Goal: Transaction & Acquisition: Purchase product/service

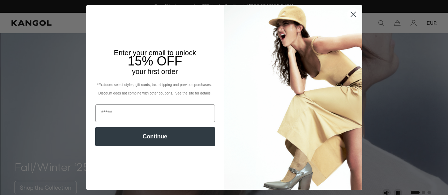
scroll to position [279, 0]
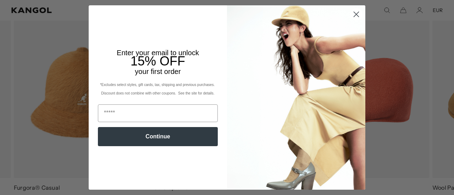
click at [353, 20] on circle "Close dialog" at bounding box center [356, 15] width 12 height 12
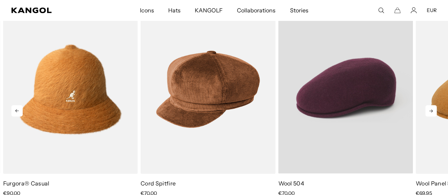
scroll to position [0, 146]
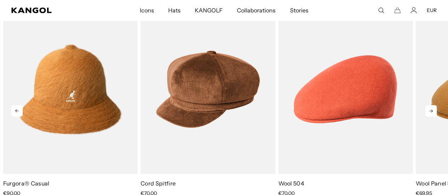
click at [433, 113] on icon at bounding box center [431, 110] width 11 height 11
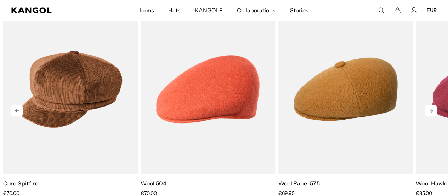
click at [433, 113] on icon at bounding box center [431, 110] width 11 height 11
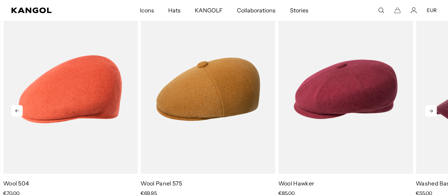
click at [433, 113] on icon at bounding box center [431, 110] width 11 height 11
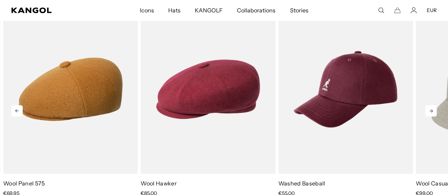
click at [433, 113] on icon at bounding box center [431, 110] width 11 height 11
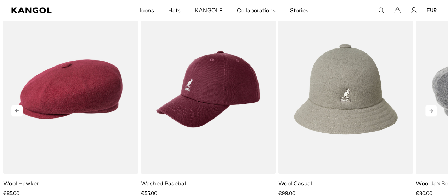
click at [433, 113] on icon at bounding box center [431, 110] width 11 height 11
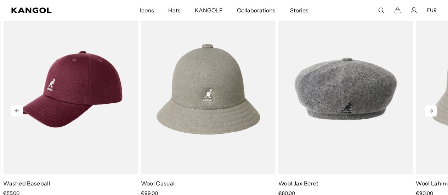
click at [433, 113] on icon at bounding box center [431, 110] width 11 height 11
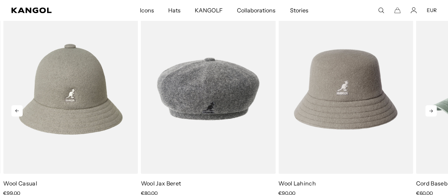
click at [433, 113] on icon at bounding box center [431, 110] width 11 height 11
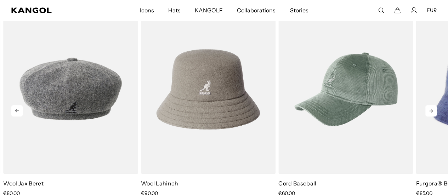
click at [433, 113] on icon at bounding box center [431, 110] width 11 height 11
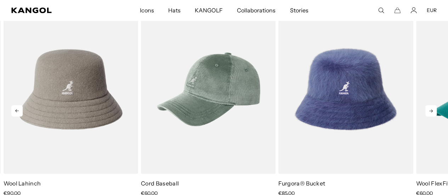
click at [433, 113] on icon at bounding box center [431, 110] width 11 height 11
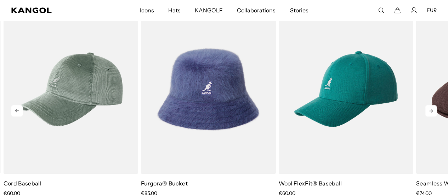
click at [433, 113] on icon at bounding box center [431, 110] width 11 height 11
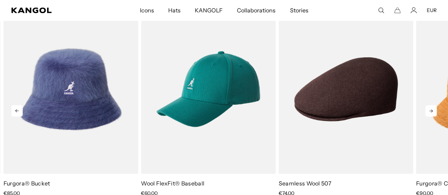
click at [433, 113] on icon at bounding box center [431, 110] width 11 height 11
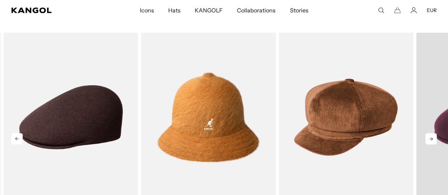
scroll to position [0, 0]
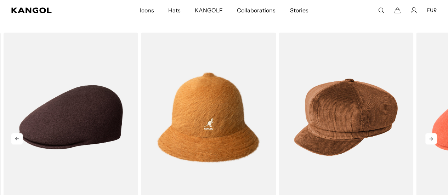
click at [430, 140] on icon at bounding box center [431, 138] width 11 height 11
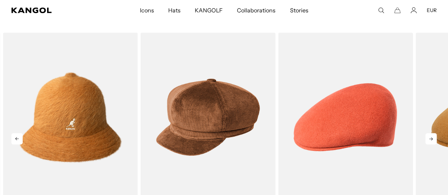
click at [430, 140] on icon at bounding box center [431, 138] width 11 height 11
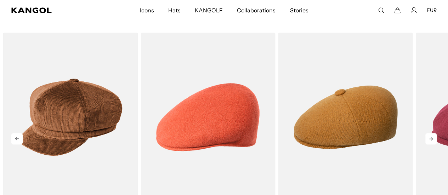
scroll to position [0, 0]
click at [430, 140] on icon at bounding box center [431, 138] width 11 height 11
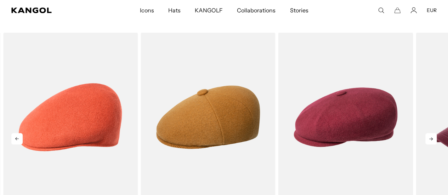
click at [430, 140] on icon at bounding box center [431, 138] width 11 height 11
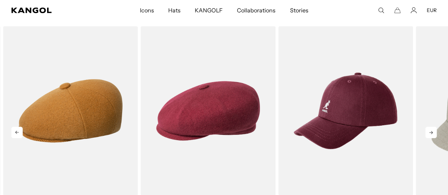
scroll to position [0, 146]
click at [431, 134] on icon at bounding box center [431, 132] width 11 height 11
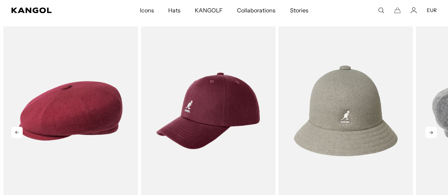
scroll to position [0, 0]
click at [431, 134] on icon at bounding box center [431, 132] width 11 height 11
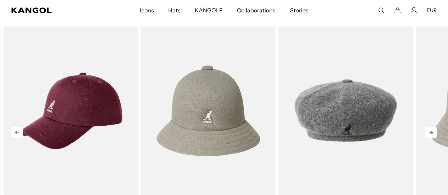
click at [431, 134] on icon at bounding box center [431, 132] width 11 height 11
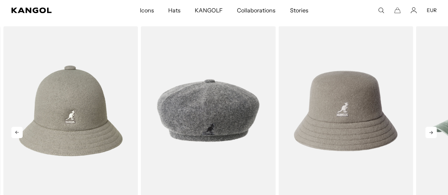
click at [431, 134] on icon at bounding box center [431, 132] width 11 height 11
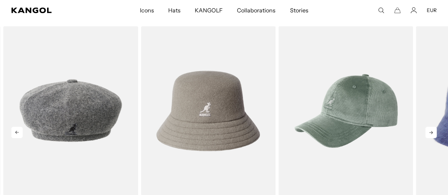
click at [431, 134] on icon at bounding box center [431, 132] width 11 height 11
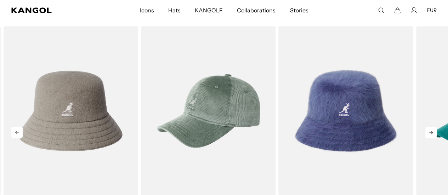
click at [431, 134] on icon at bounding box center [431, 132] width 11 height 11
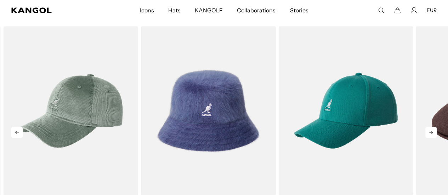
click at [431, 134] on icon at bounding box center [431, 132] width 11 height 11
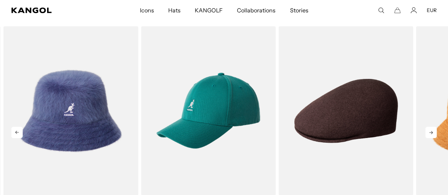
click at [431, 134] on icon at bounding box center [431, 132] width 11 height 11
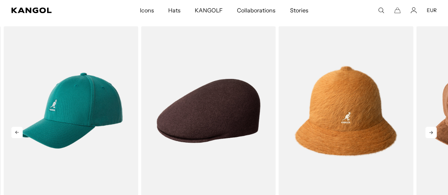
click at [431, 134] on icon at bounding box center [431, 132] width 11 height 11
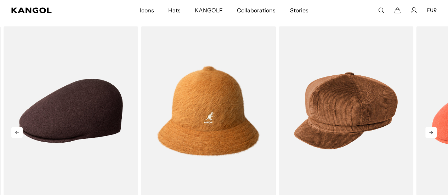
scroll to position [0, 0]
click at [431, 134] on icon at bounding box center [431, 132] width 11 height 11
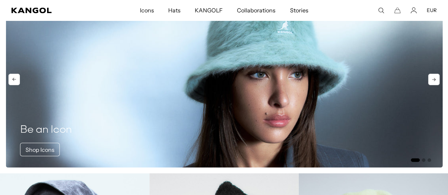
click at [268, 72] on img "1 of 3" at bounding box center [224, 74] width 437 height 188
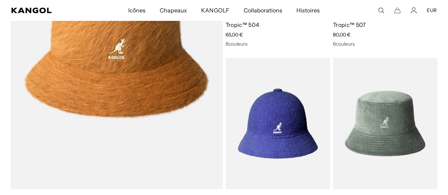
scroll to position [557, 0]
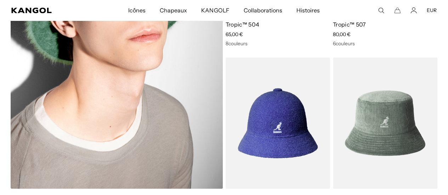
click at [125, 73] on img at bounding box center [117, 35] width 212 height 305
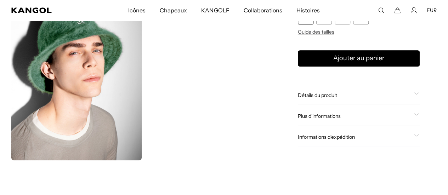
scroll to position [0, 146]
click at [414, 93] on icon at bounding box center [416, 94] width 5 height 2
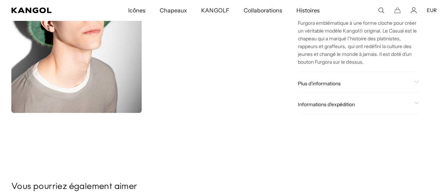
click at [394, 87] on div "Plus d'informations" at bounding box center [359, 83] width 122 height 6
